Goal: Navigation & Orientation: Find specific page/section

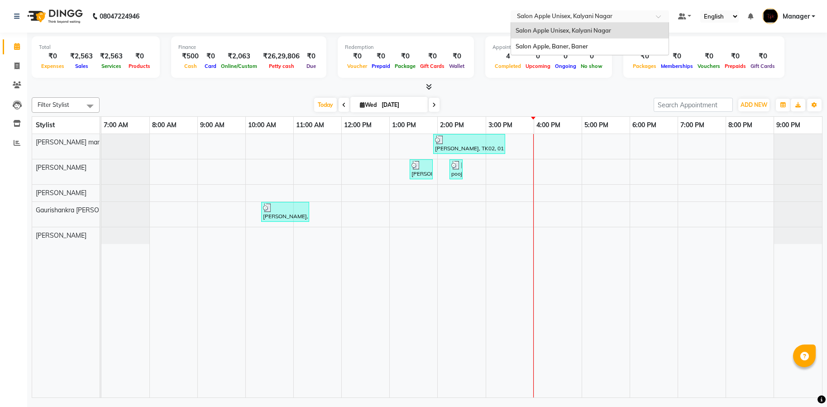
click at [656, 14] on span at bounding box center [661, 18] width 11 height 9
click at [639, 42] on div "Salon Apple, Baner, Baner" at bounding box center [589, 46] width 157 height 16
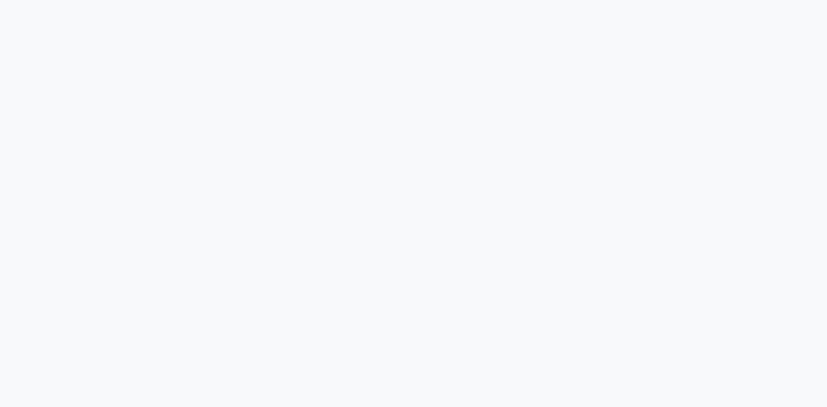
click at [639, 42] on div at bounding box center [413, 203] width 827 height 407
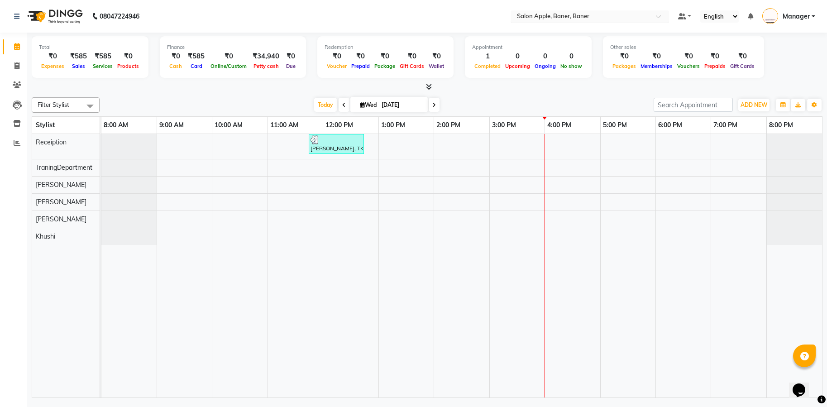
click at [656, 15] on span at bounding box center [661, 18] width 11 height 9
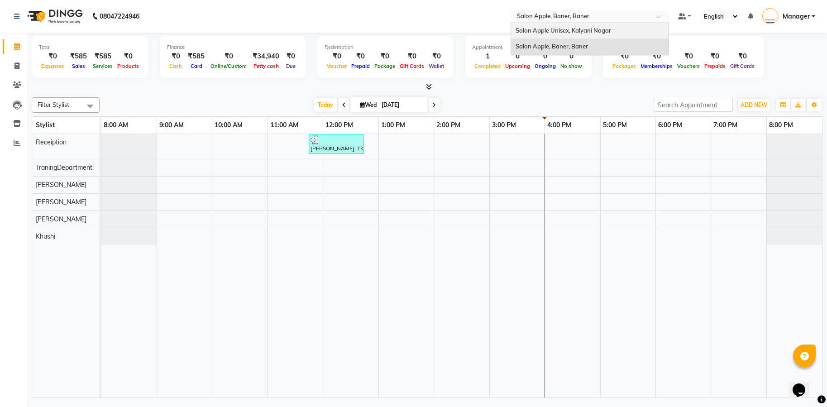
click at [601, 24] on div "Salon Apple Unisex, Kalyani Nagar" at bounding box center [589, 31] width 157 height 16
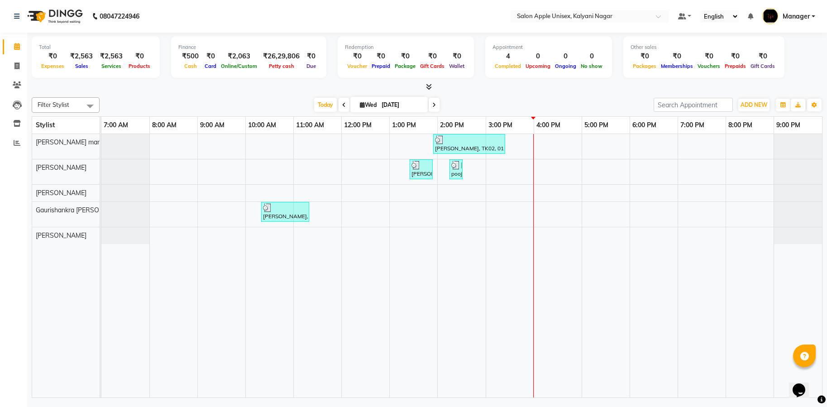
click at [825, 211] on div "Total ₹0 Expenses ₹2,563 Sales ₹2,563 Services ₹0 Products Finance ₹500 Cash ₹0…" at bounding box center [426, 216] width 799 height 367
